Goal: Check status: Check status

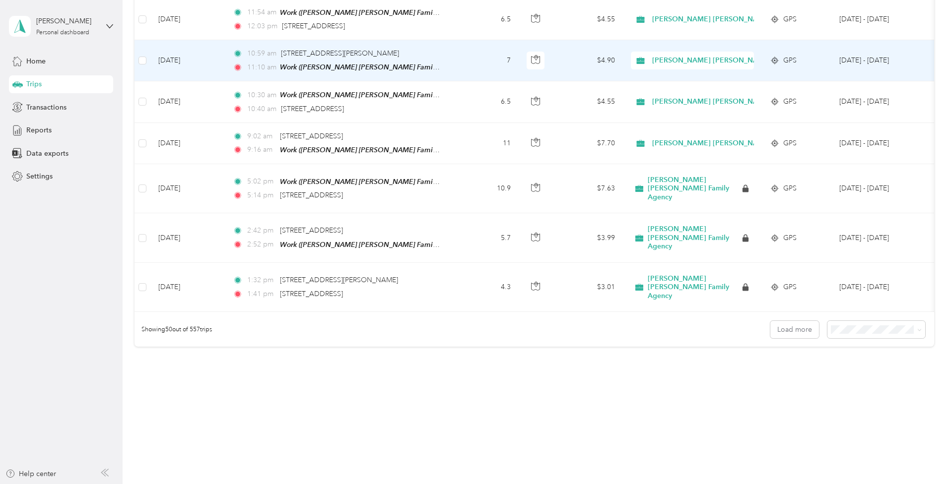
scroll to position [4243, 0]
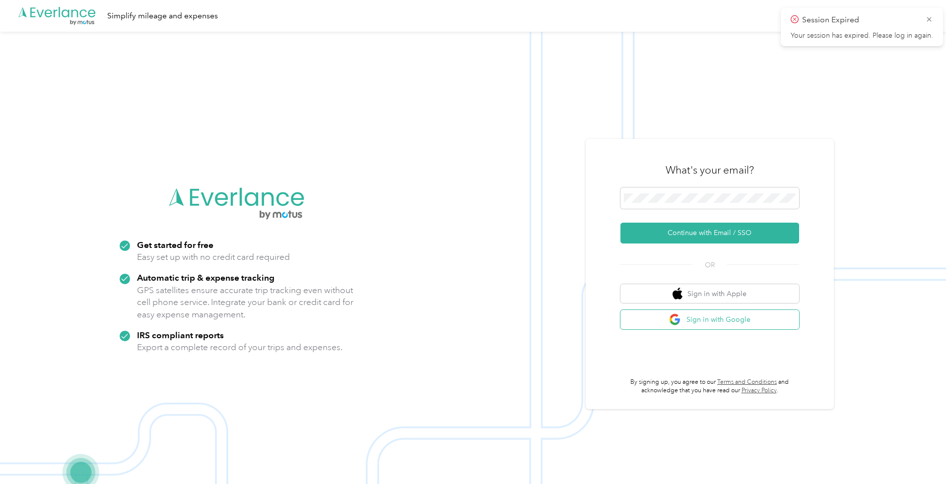
click at [683, 328] on button "Sign in with Google" at bounding box center [709, 319] width 179 height 19
click at [934, 14] on div "Session Expired Your session has expired. Please log in again." at bounding box center [862, 27] width 162 height 38
click at [926, 22] on icon at bounding box center [929, 19] width 8 height 9
click at [724, 317] on button "Sign in with Google" at bounding box center [709, 319] width 179 height 19
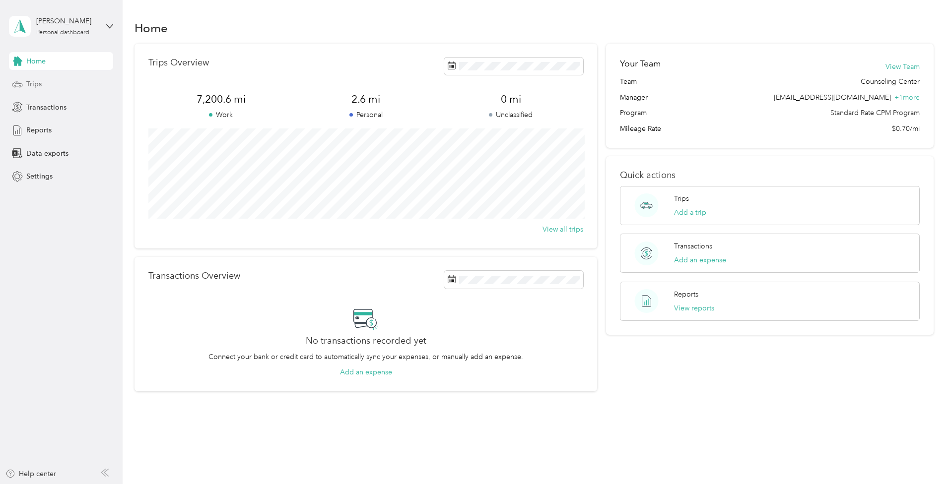
click at [100, 87] on div "Trips" at bounding box center [61, 84] width 104 height 18
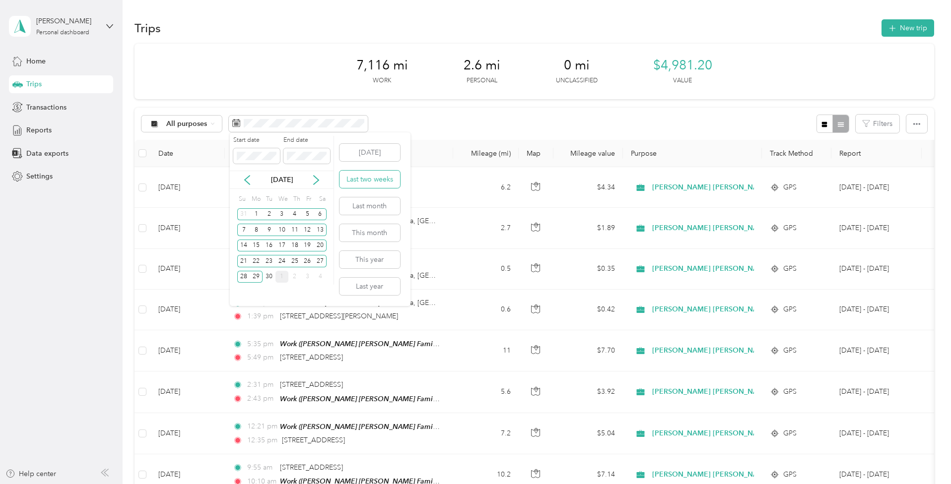
click at [360, 181] on button "Last two weeks" at bounding box center [369, 179] width 61 height 17
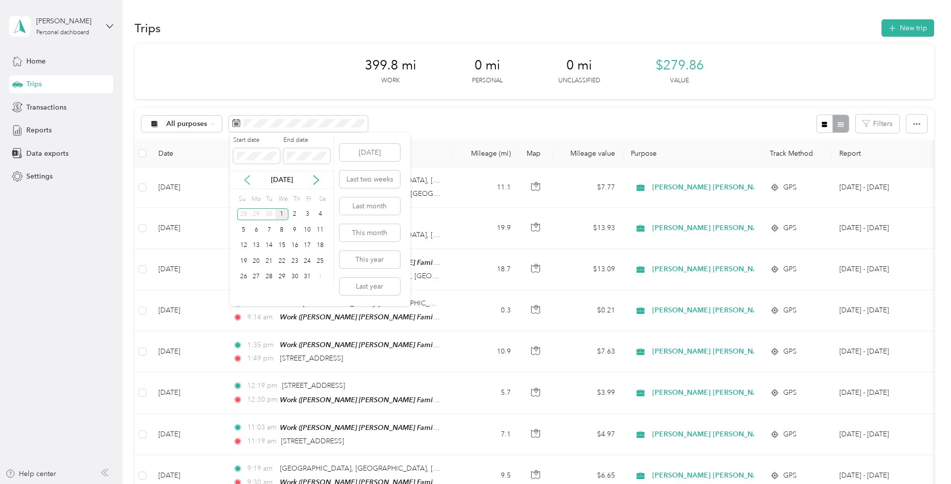
click at [249, 178] on icon at bounding box center [247, 180] width 10 height 10
click at [270, 242] on div "16" at bounding box center [269, 246] width 13 height 12
click at [270, 280] on div "30" at bounding box center [269, 277] width 13 height 12
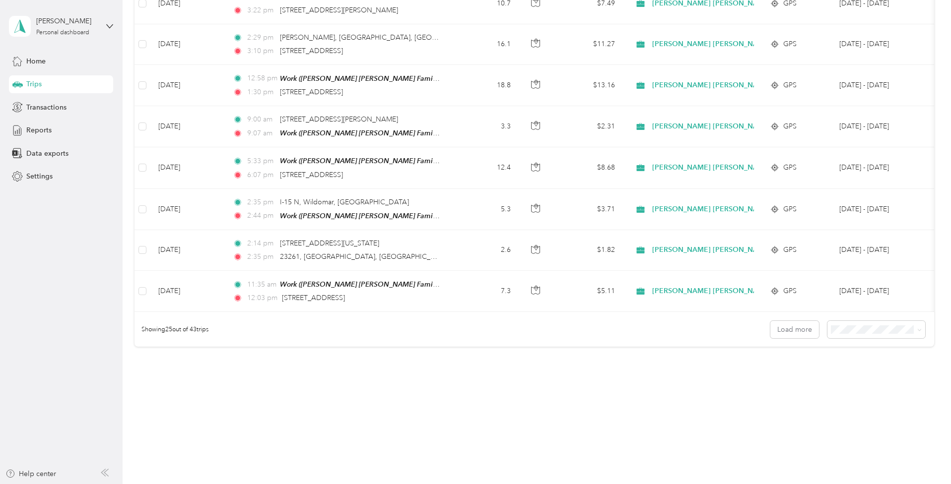
scroll to position [2387, 0]
click at [806, 321] on button "Load more" at bounding box center [794, 329] width 49 height 17
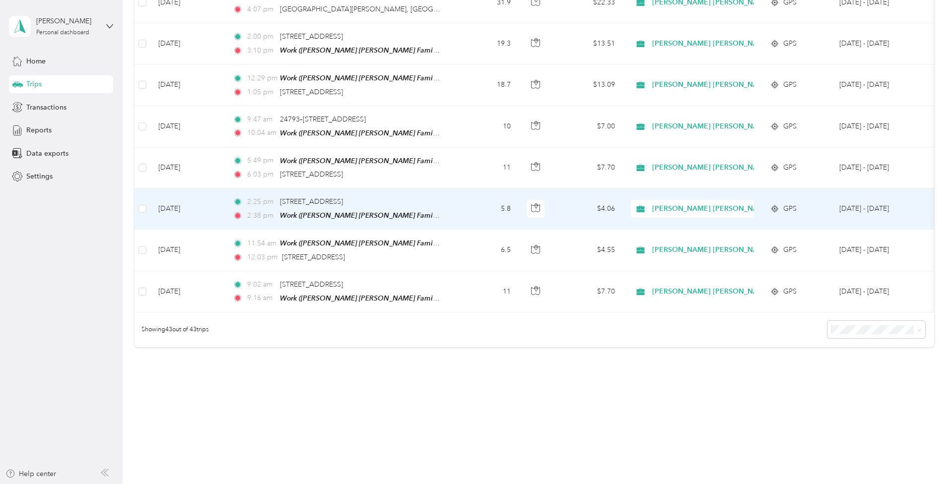
scroll to position [4076, 0]
